Goal: Transaction & Acquisition: Purchase product/service

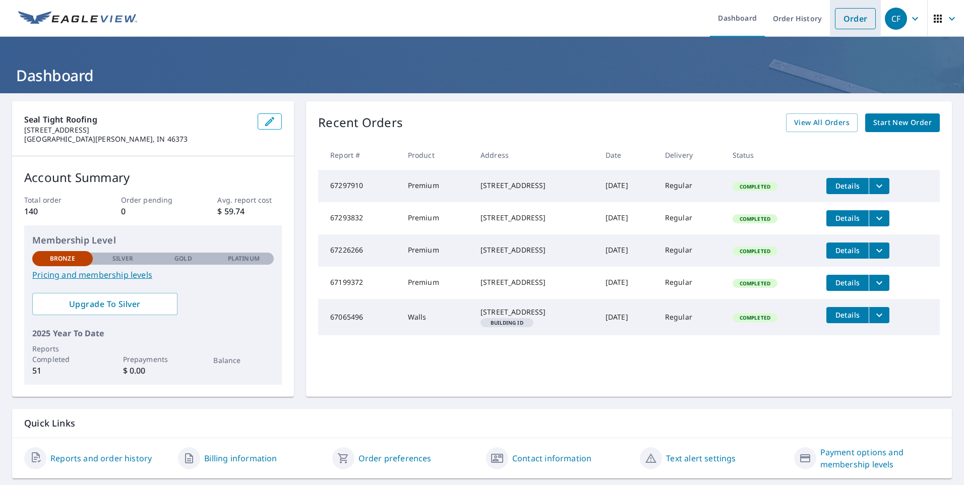
click at [851, 21] on link "Order" at bounding box center [855, 18] width 41 height 21
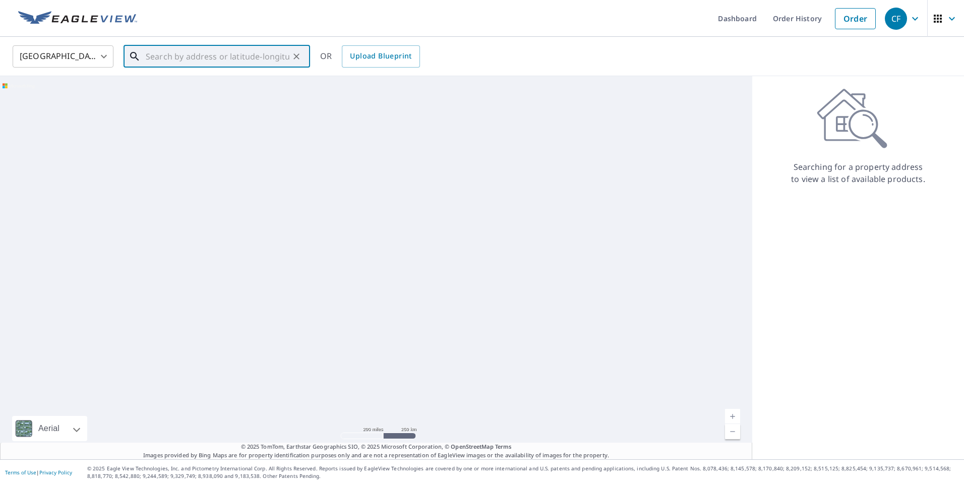
click at [193, 57] on input "text" at bounding box center [218, 56] width 144 height 28
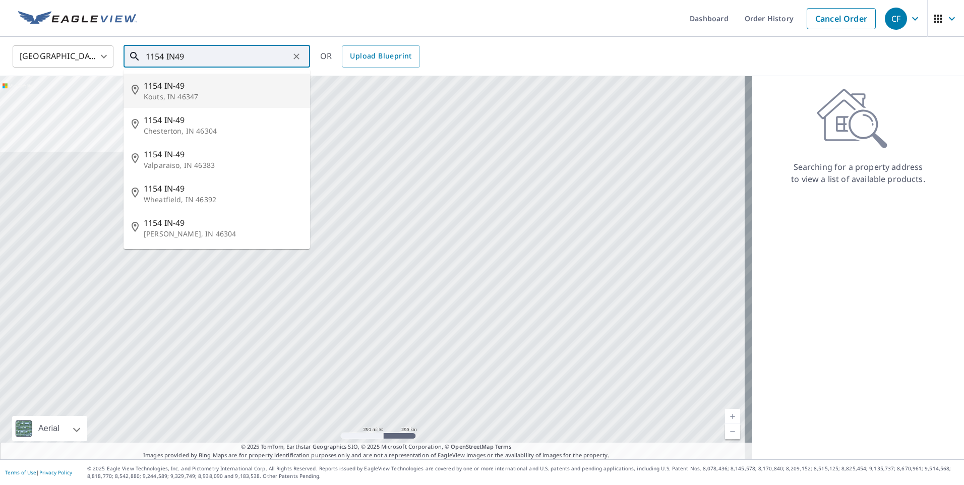
click at [173, 92] on p "Kouts, IN 46347" at bounding box center [223, 97] width 158 height 10
type input "1154 IN-49 Kouts, IN 46347"
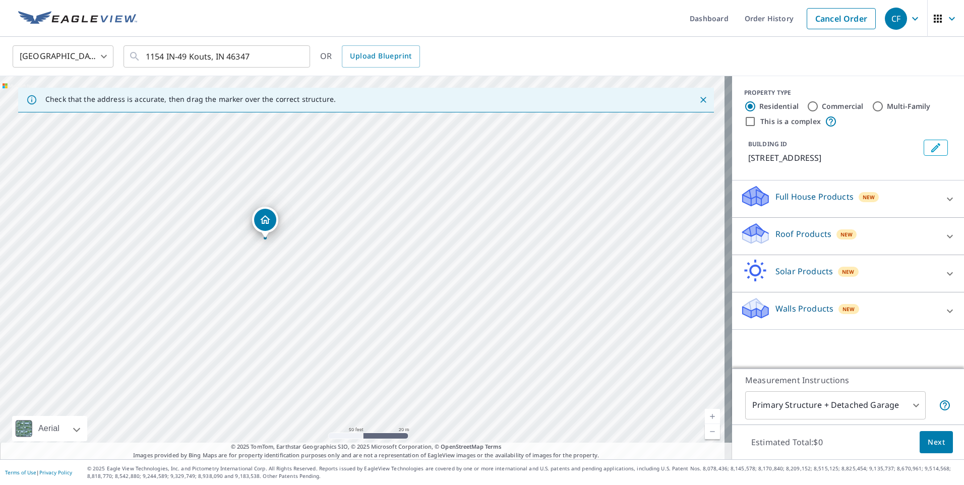
drag, startPoint x: 278, startPoint y: 223, endPoint x: 352, endPoint y: 295, distance: 103.0
click at [352, 295] on div "[STREET_ADDRESS]" at bounding box center [366, 267] width 732 height 383
drag, startPoint x: 335, startPoint y: 265, endPoint x: 402, endPoint y: 335, distance: 97.0
click at [402, 335] on div "[STREET_ADDRESS]" at bounding box center [366, 267] width 732 height 383
click at [840, 230] on span "New" at bounding box center [846, 234] width 13 height 8
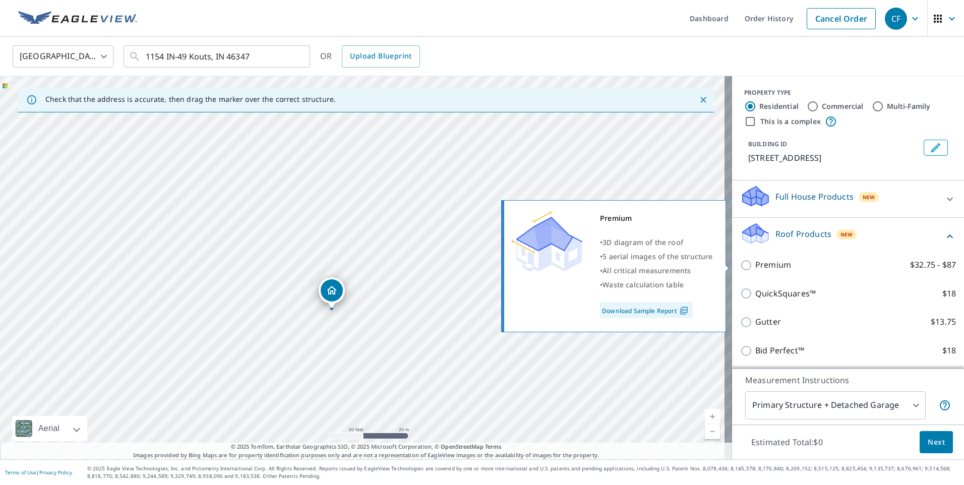
click at [741, 266] on input "Premium $32.75 - $87" at bounding box center [747, 265] width 15 height 12
checkbox input "true"
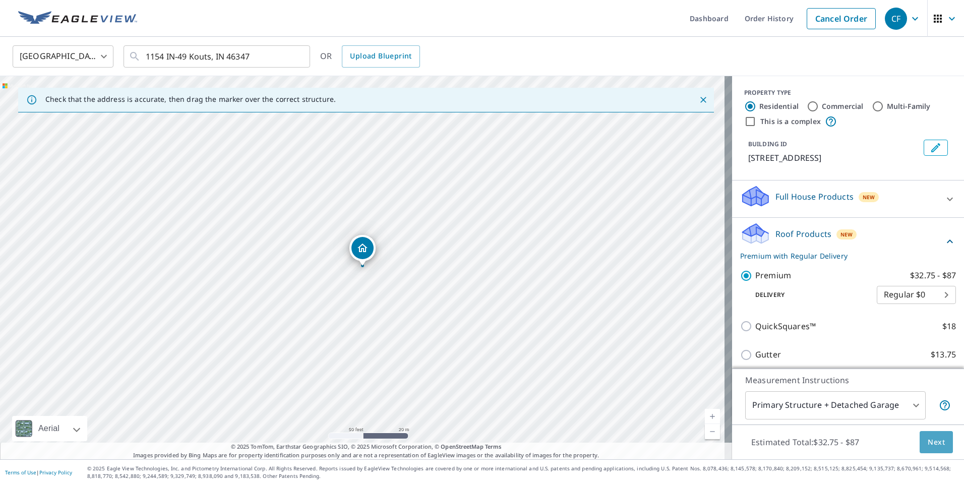
click at [937, 440] on span "Next" at bounding box center [936, 442] width 17 height 13
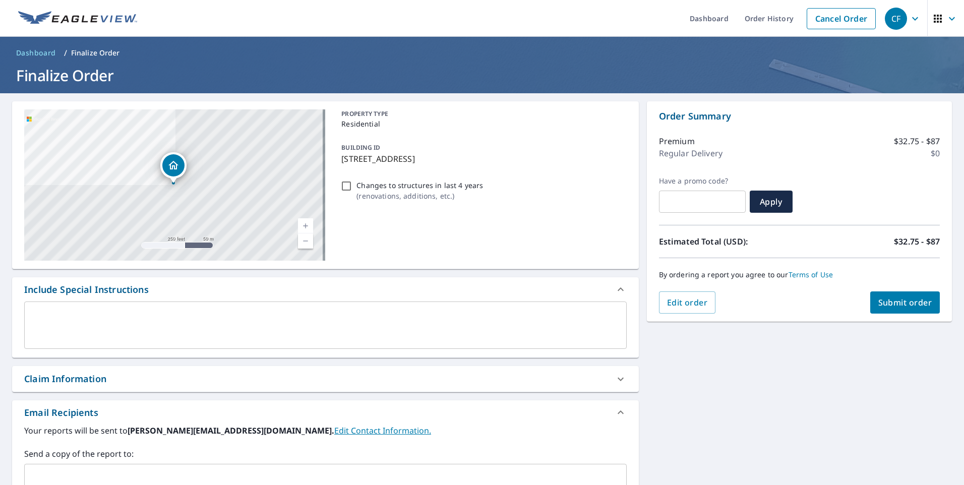
click at [897, 302] on span "Submit order" at bounding box center [905, 302] width 54 height 11
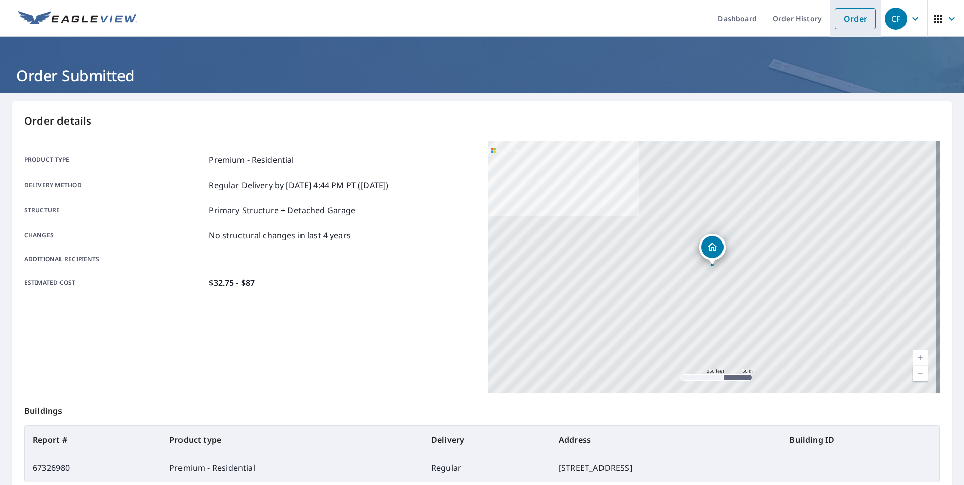
click at [851, 22] on link "Order" at bounding box center [855, 18] width 41 height 21
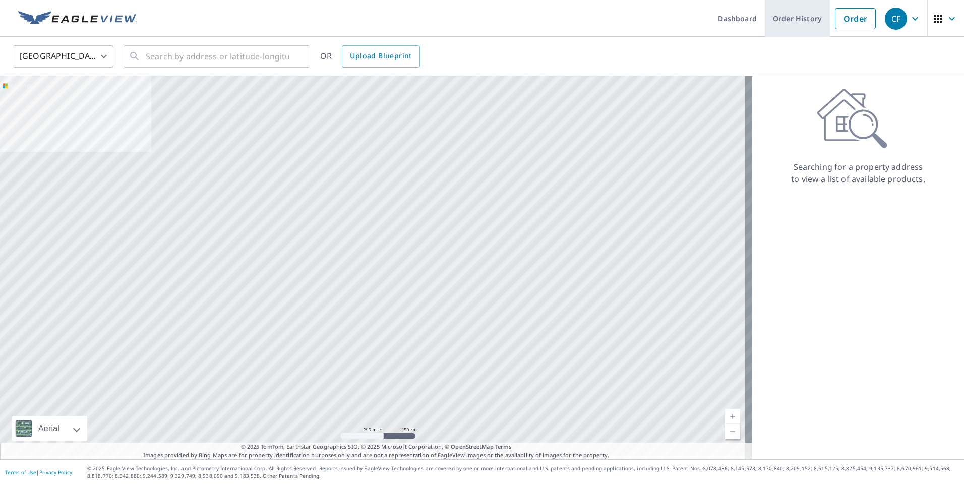
click at [776, 19] on link "Order History" at bounding box center [797, 18] width 65 height 37
